Goal: Task Accomplishment & Management: Manage account settings

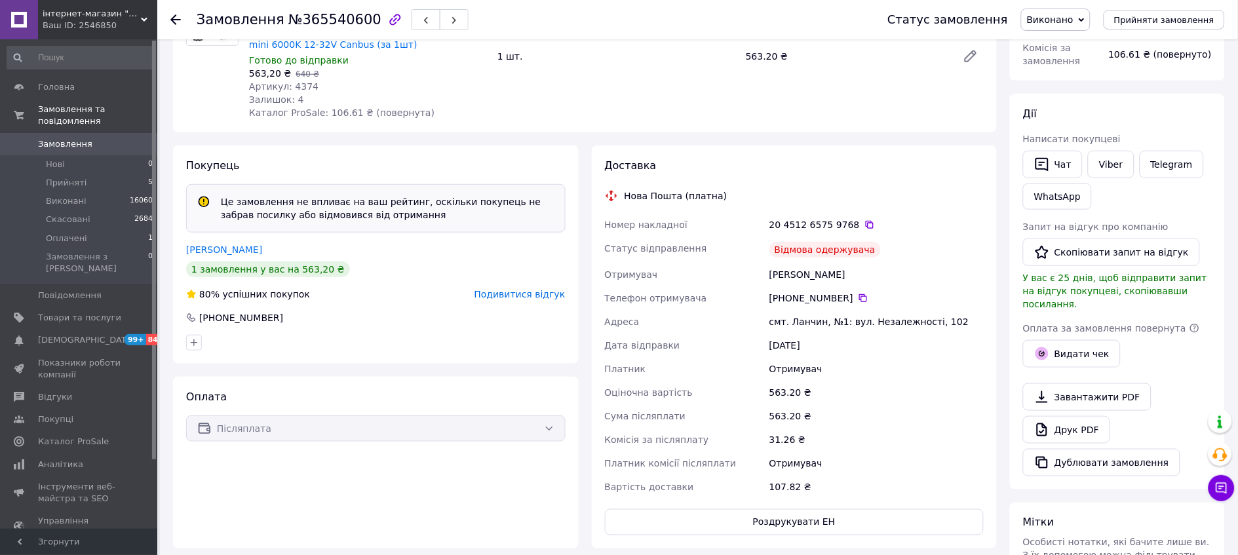
scroll to position [189, 0]
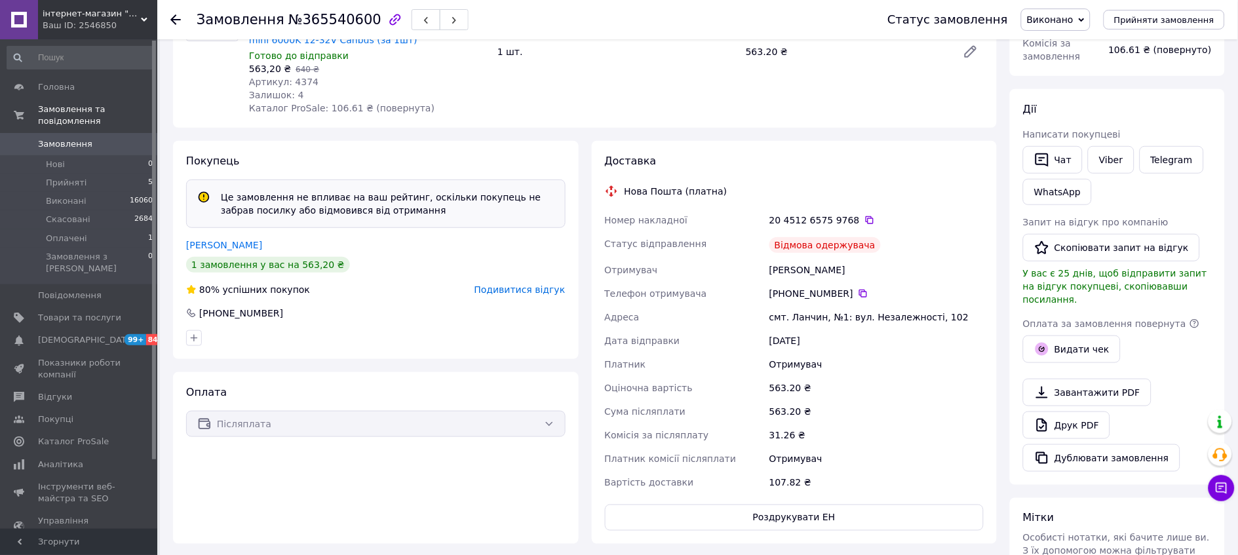
click at [522, 295] on span "Подивитися відгук" at bounding box center [519, 289] width 91 height 10
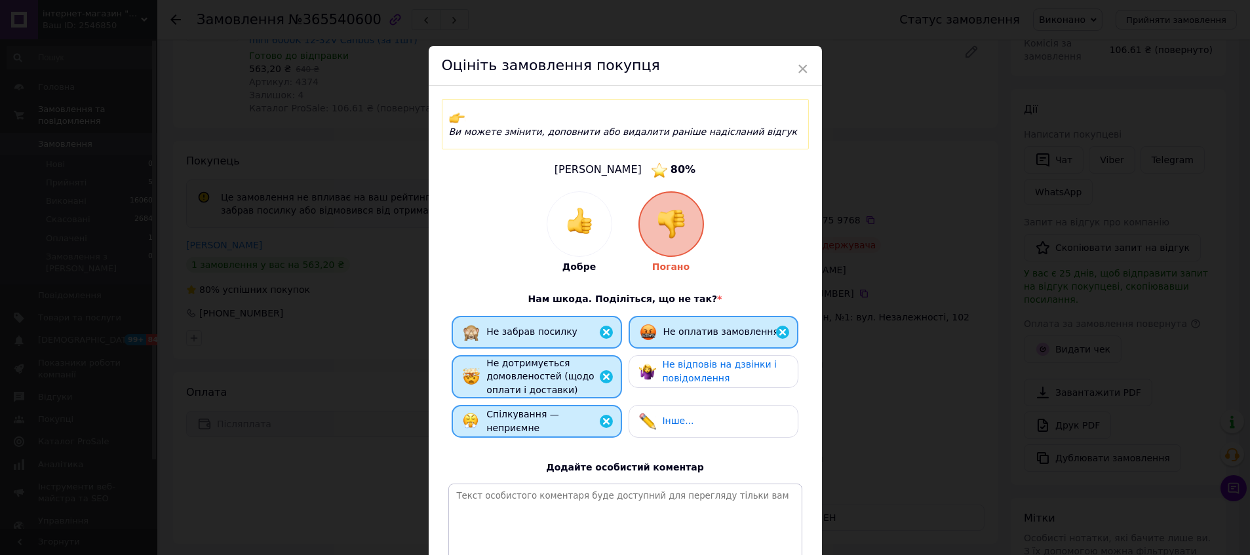
click at [794, 67] on div "Оцініть замовлення покупця" at bounding box center [625, 66] width 393 height 40
click at [802, 66] on span "×" at bounding box center [803, 69] width 12 height 22
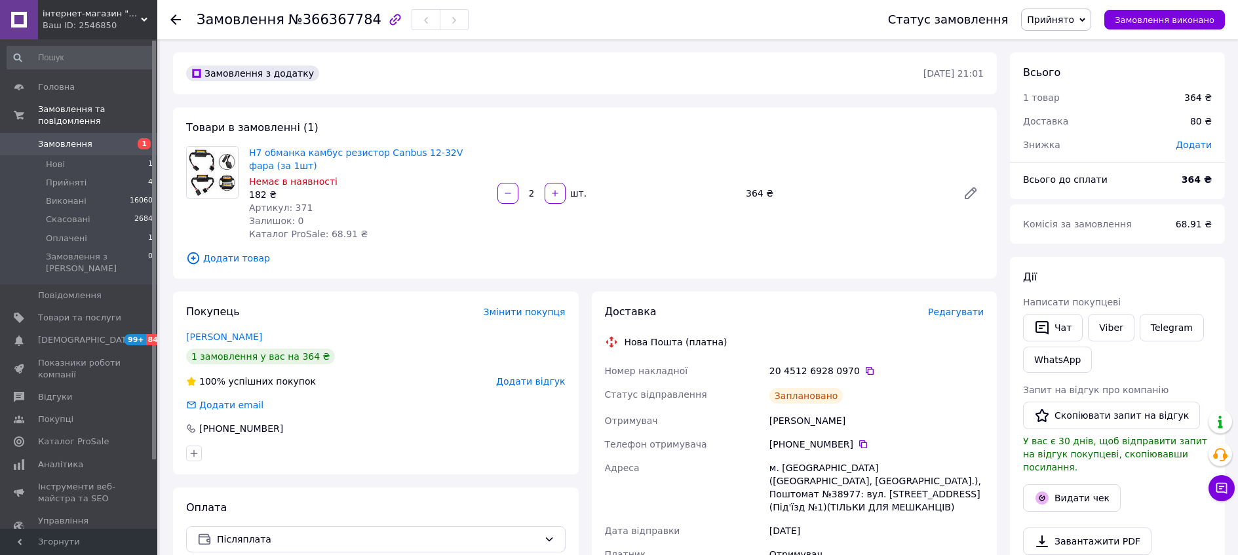
scroll to position [73, 0]
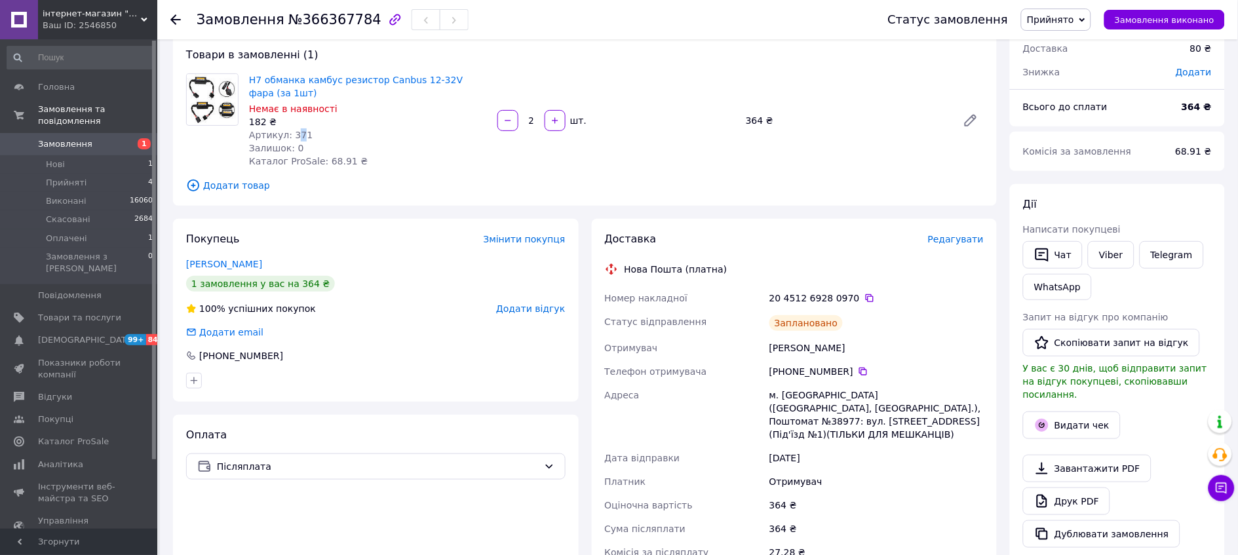
drag, startPoint x: 310, startPoint y: 151, endPoint x: 301, endPoint y: 151, distance: 9.2
click at [301, 140] on span "Артикул: 371" at bounding box center [281, 135] width 64 height 10
copy span "7"
click at [976, 126] on icon at bounding box center [970, 120] width 10 height 10
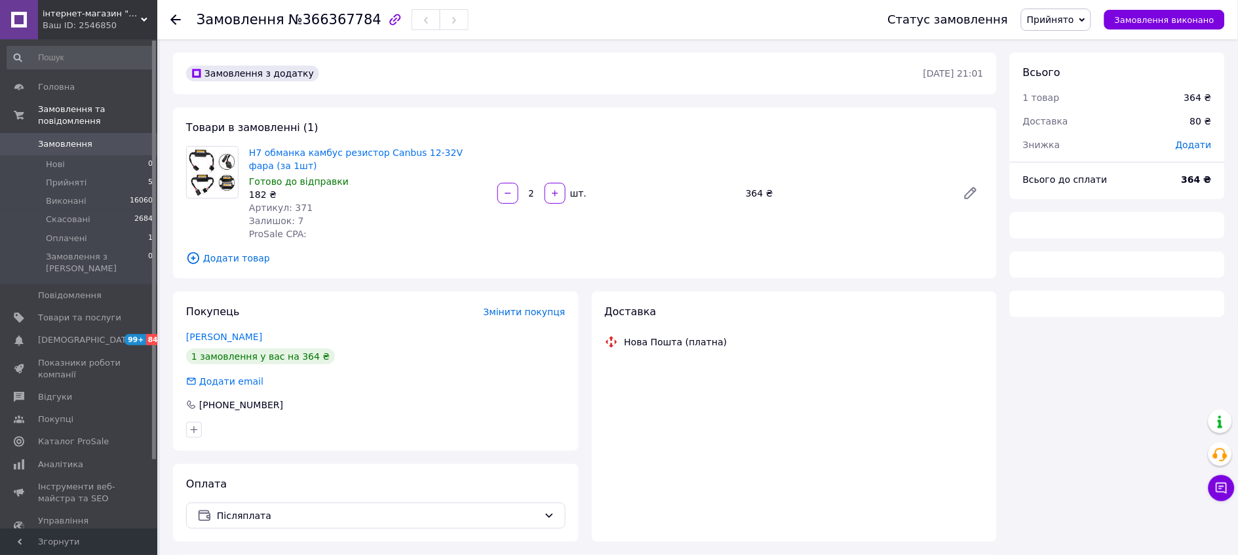
scroll to position [73, 0]
